Goal: Find specific page/section: Find specific page/section

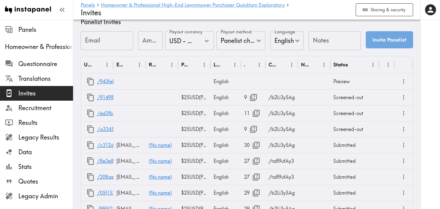
scroll to position [338, 0]
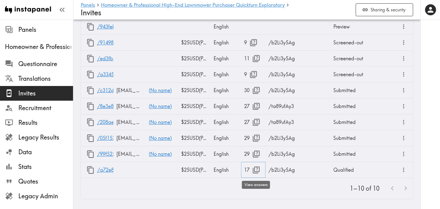
click at [256, 170] on icon "button" at bounding box center [256, 169] width 8 height 8
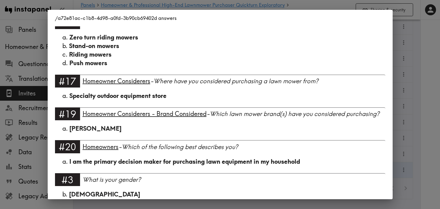
scroll to position [621, 0]
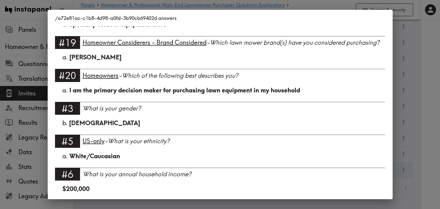
click at [422, 90] on div "/a72e81ac-c1b8-4d98-a0fd-3b90cb69402d answers Language English Segment Homeowne…" at bounding box center [220, 104] width 440 height 209
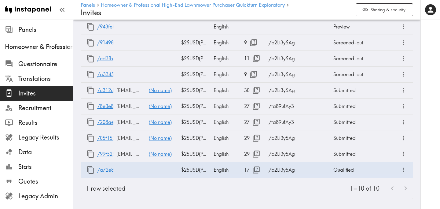
click at [249, 191] on div "1–10 of 10" at bounding box center [271, 188] width 282 height 21
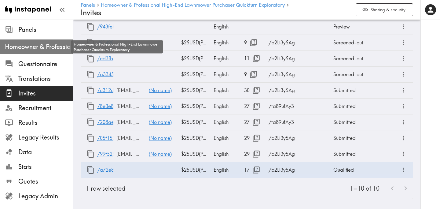
click at [38, 44] on span "Homeowner & Professional High-End Lawnmower Purchaser Quickturn Exploratory" at bounding box center [39, 46] width 68 height 9
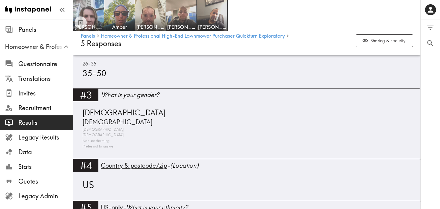
scroll to position [453, 0]
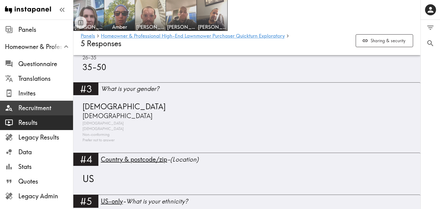
click at [50, 111] on span "Recruitment" at bounding box center [45, 107] width 55 height 9
